Goal: Task Accomplishment & Management: Complete application form

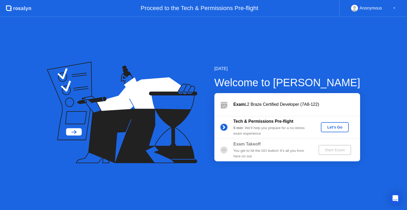
click at [334, 129] on div "Let's Go" at bounding box center [335, 127] width 24 height 4
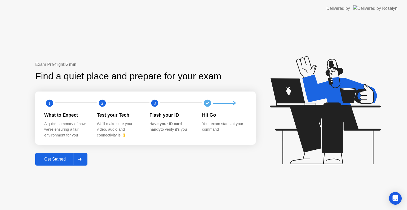
click at [56, 160] on div "Get Started" at bounding box center [55, 159] width 36 height 5
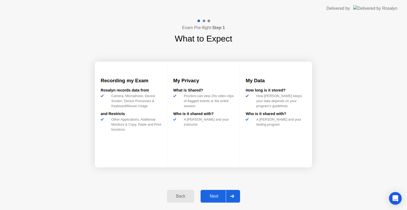
click at [212, 198] on div "Next" at bounding box center [214, 196] width 24 height 5
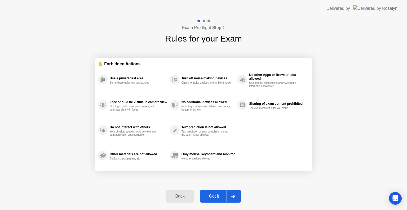
click at [218, 196] on div "Got it" at bounding box center [214, 196] width 25 height 5
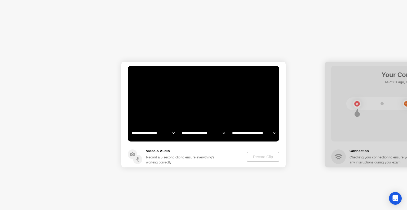
select select "**********"
select select "*******"
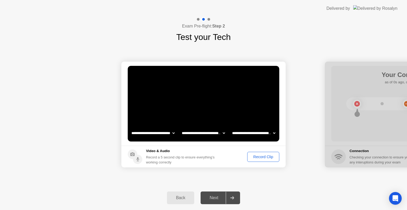
click at [263, 157] on div "Record Clip" at bounding box center [263, 157] width 28 height 4
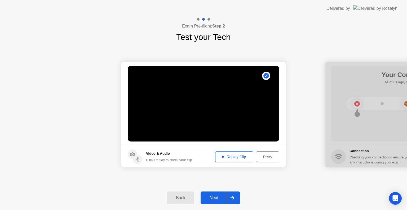
click at [238, 156] on div "Replay Clip" at bounding box center [234, 157] width 34 height 4
click at [217, 196] on div "Next" at bounding box center [214, 198] width 24 height 5
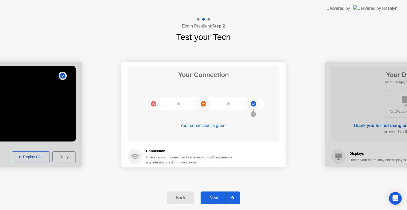
click at [215, 200] on div "Next" at bounding box center [214, 198] width 24 height 5
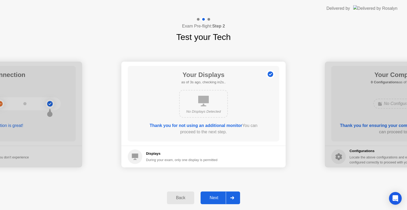
click at [214, 198] on div "Next" at bounding box center [214, 198] width 24 height 5
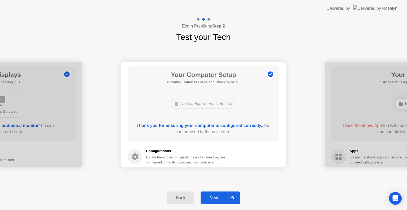
click at [214, 198] on div "Next" at bounding box center [214, 198] width 24 height 5
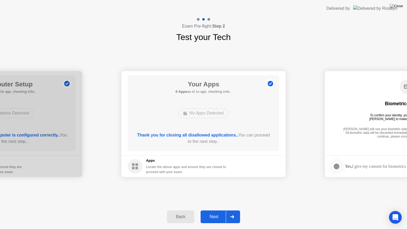
click at [219, 210] on div "Next" at bounding box center [214, 216] width 24 height 5
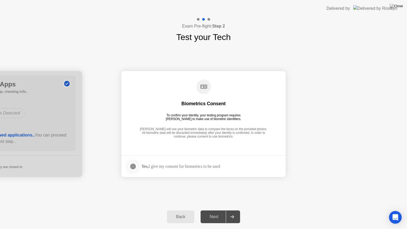
click at [132, 167] on div at bounding box center [133, 166] width 6 height 6
click at [214, 210] on div "Next" at bounding box center [214, 216] width 24 height 5
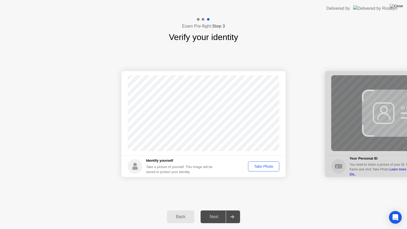
click at [259, 168] on div "Take Photo" at bounding box center [264, 166] width 28 height 4
click at [214, 210] on div "Next" at bounding box center [214, 216] width 24 height 5
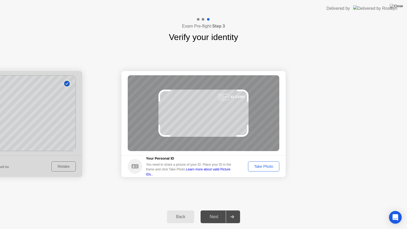
click at [260, 167] on div "Take Photo" at bounding box center [264, 166] width 28 height 4
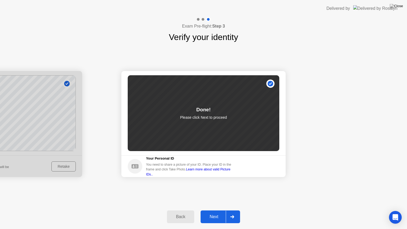
click at [215, 210] on div "Next" at bounding box center [214, 216] width 24 height 5
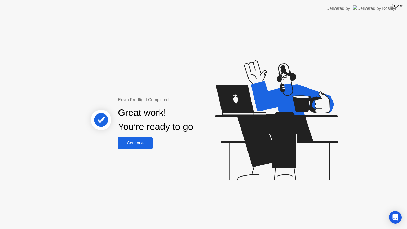
click at [139, 142] on div "Continue" at bounding box center [136, 143] width 32 height 5
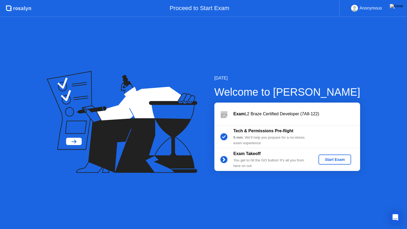
click at [338, 159] on div "Start Exam" at bounding box center [335, 159] width 28 height 4
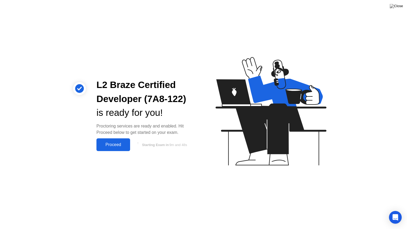
click at [122, 144] on div "Proceed" at bounding box center [113, 144] width 30 height 5
